Goal: Communication & Community: Ask a question

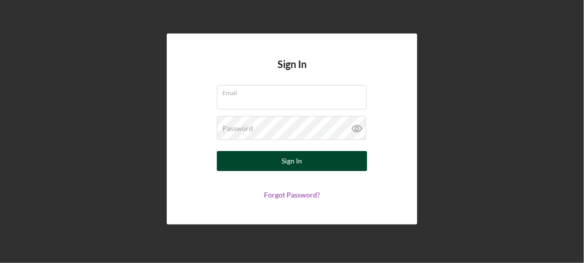
type input "[EMAIL_ADDRESS][DOMAIN_NAME]"
click at [301, 168] on div "Sign In" at bounding box center [292, 161] width 21 height 20
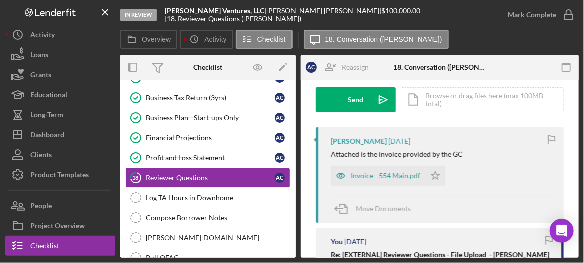
scroll to position [149, 0]
click at [400, 178] on div "Invoice - 554 Main.pdf" at bounding box center [385, 176] width 70 height 8
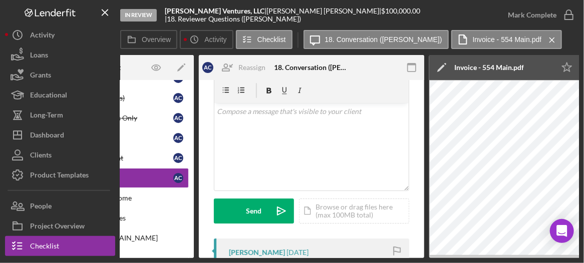
scroll to position [36, 0]
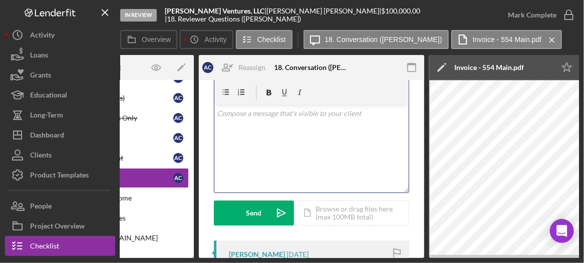
click at [236, 123] on div "v Color teal Color pink Remove color Add row above Add row below Add column bef…" at bounding box center [311, 149] width 194 height 88
click at [304, 114] on p "Thank you [PERSON_NAME], Can" at bounding box center [311, 113] width 189 height 11
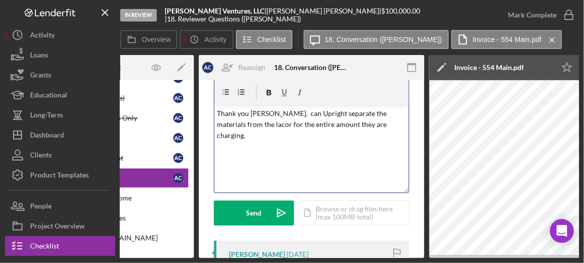
click at [237, 129] on p "Thank you [PERSON_NAME], can Upright separate the materials from the lacor for …" at bounding box center [311, 125] width 189 height 34
click at [287, 114] on p "Thank you [PERSON_NAME], can Upright separate the materials from the labor for …" at bounding box center [311, 125] width 189 height 34
click at [250, 139] on p "Thank you [PERSON_NAME], can you ask Upright separate the materials from the la…" at bounding box center [311, 125] width 189 height 34
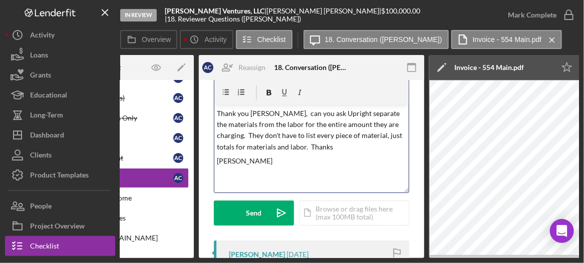
click at [270, 114] on p "Thank you [PERSON_NAME], can you ask Upright separate the materials from the la…" at bounding box center [311, 130] width 189 height 45
click at [336, 116] on p "Thank you [PERSON_NAME]. Can you ask Upright separate the materials from the la…" at bounding box center [311, 130] width 189 height 45
click at [266, 115] on p "Thank you [PERSON_NAME]. Can you ask Upright to separate the materials from the…" at bounding box center [311, 130] width 189 height 45
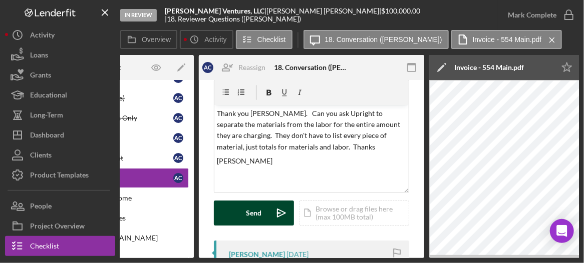
click at [251, 212] on div "Send" at bounding box center [254, 213] width 16 height 25
